Goal: Task Accomplishment & Management: Use online tool/utility

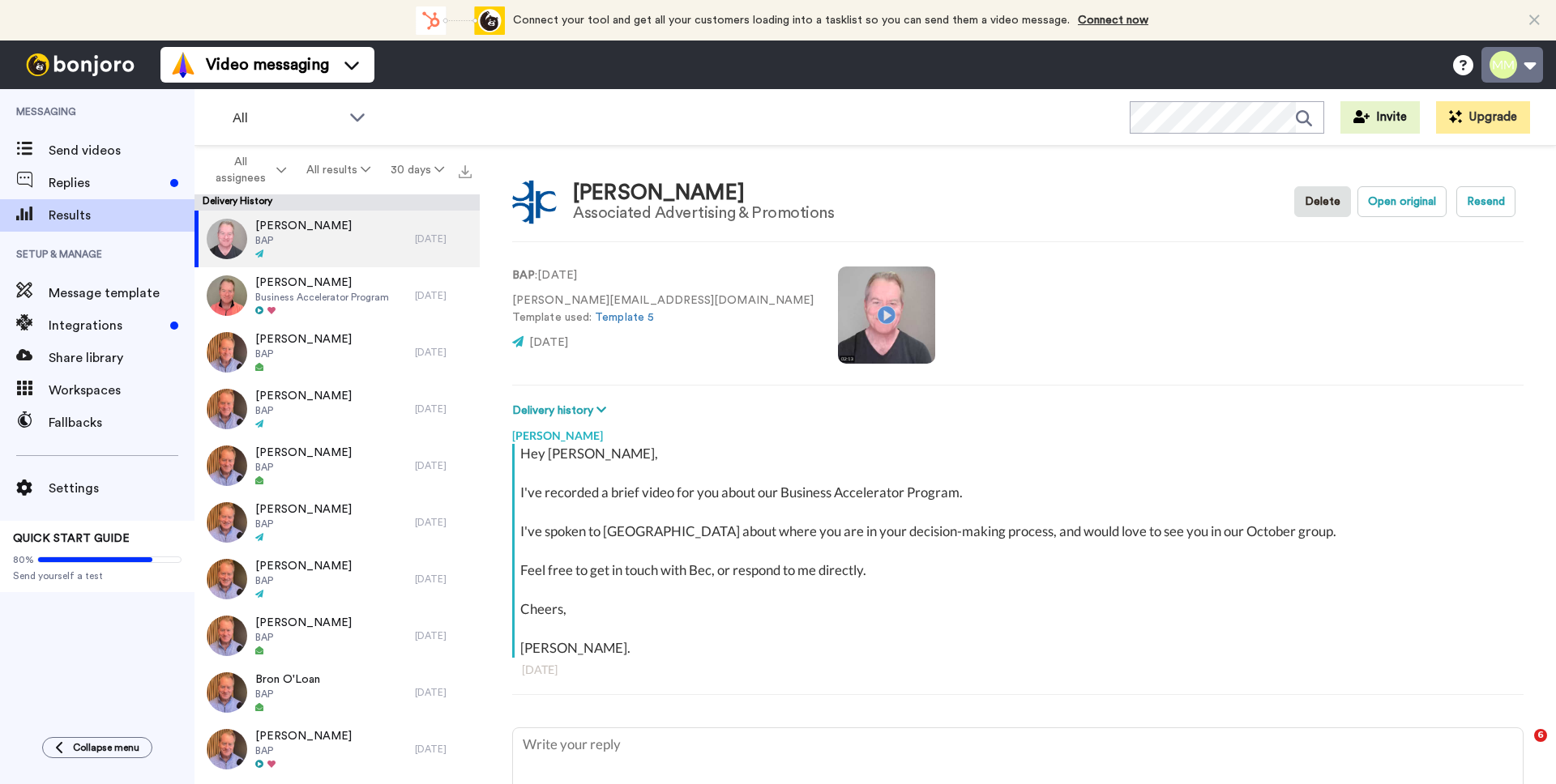
click at [1523, 66] on button at bounding box center [1513, 64] width 62 height 35
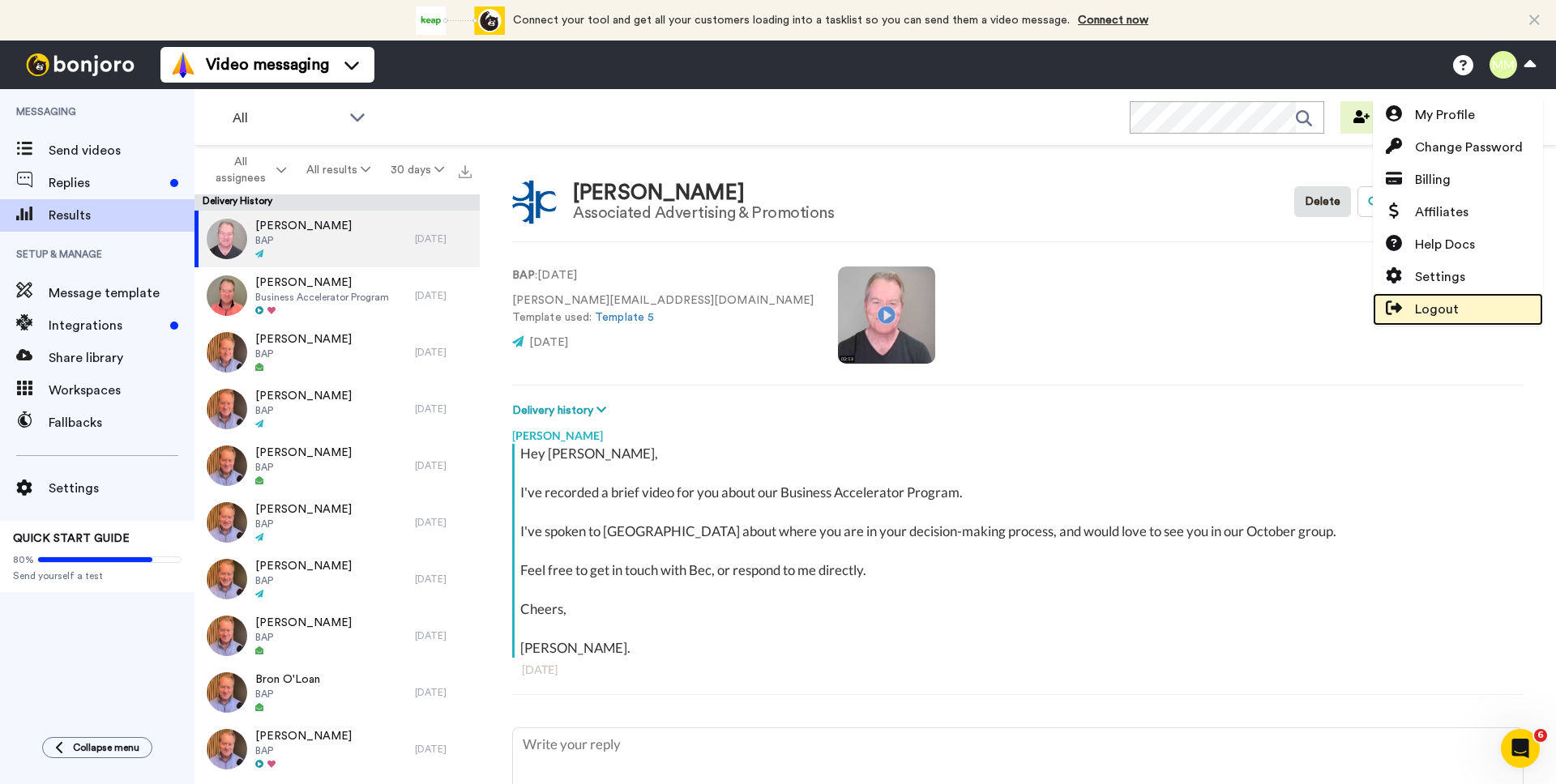
click at [1404, 301] on span at bounding box center [1394, 309] width 43 height 20
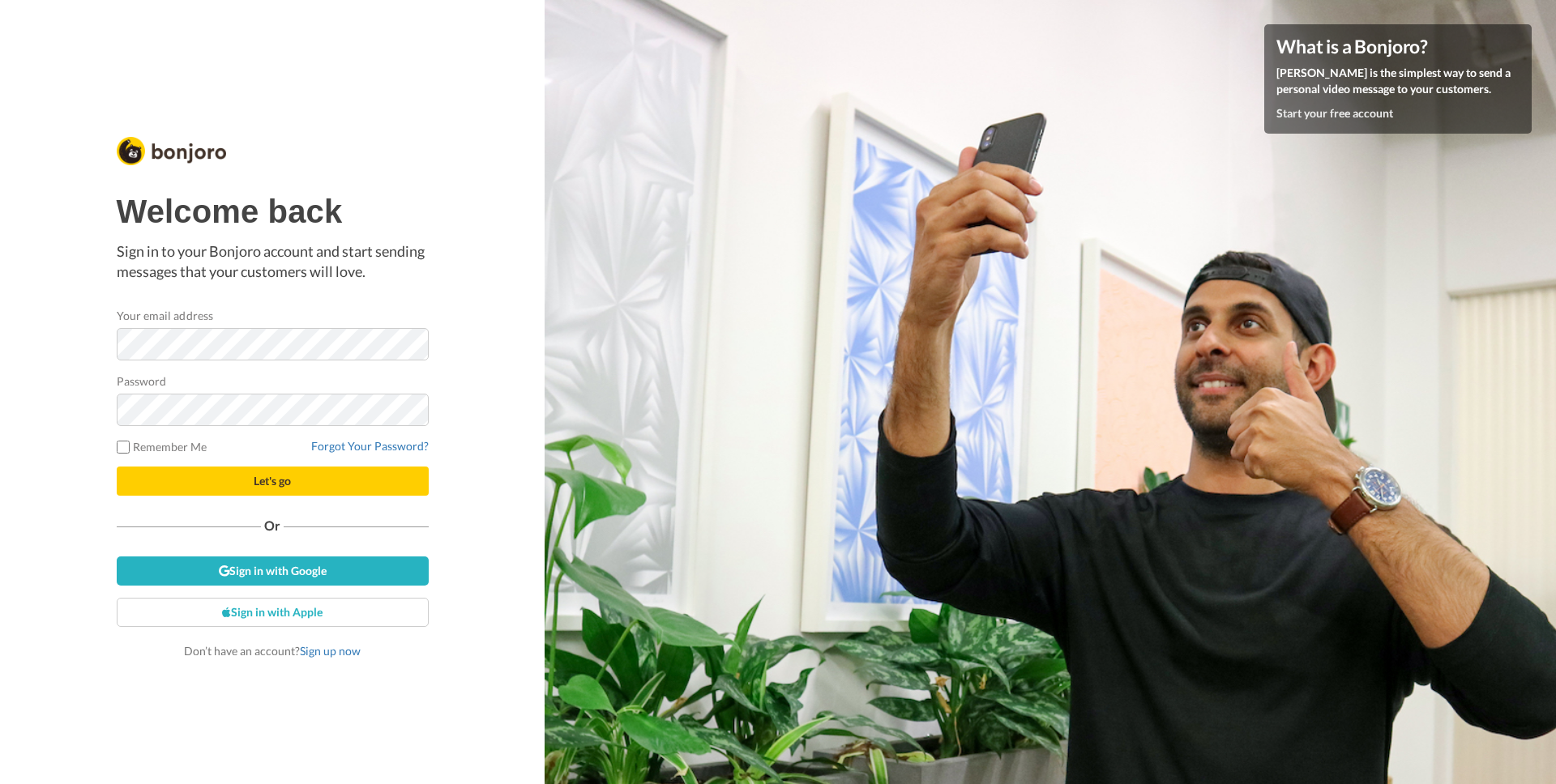
click at [314, 364] on form "Your email address Password Remember Me Forgot Your Password? Let's go" at bounding box center [272, 401] width 312 height 189
click at [166, 470] on button "Let's go" at bounding box center [272, 481] width 312 height 29
